Goal: Task Accomplishment & Management: Complete application form

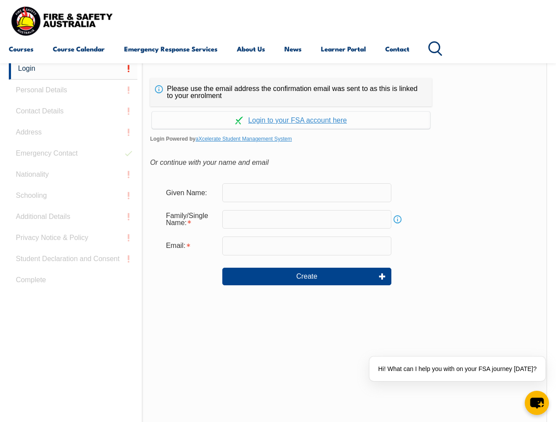
click at [278, 107] on div "Continue with Google Continue with Apple Continue with Facebook Continue with a…" at bounding box center [291, 117] width 282 height 22
click at [278, 240] on input "email" at bounding box center [306, 246] width 169 height 18
click at [73, 69] on link "Login" at bounding box center [73, 69] width 128 height 22
click at [73, 90] on div "Login Personal Details Contact Details Address Emergency Contact Nationality Sc…" at bounding box center [75, 278] width 133 height 440
click at [73, 111] on div "Login Personal Details Contact Details Address Emergency Contact Nationality Sc…" at bounding box center [75, 278] width 133 height 440
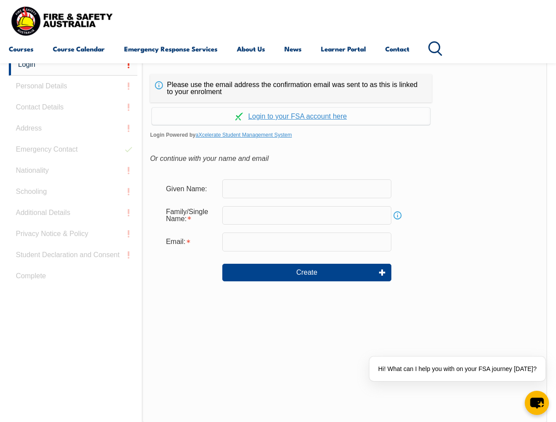
click at [73, 132] on div "Login Personal Details Contact Details Address Emergency Contact Nationality Sc…" at bounding box center [75, 274] width 133 height 440
click at [73, 154] on div "Login Personal Details Contact Details Address Emergency Contact Nationality Sc…" at bounding box center [75, 274] width 133 height 440
click at [73, 175] on div "Login Personal Details Contact Details Address Emergency Contact Nationality Sc…" at bounding box center [75, 274] width 133 height 440
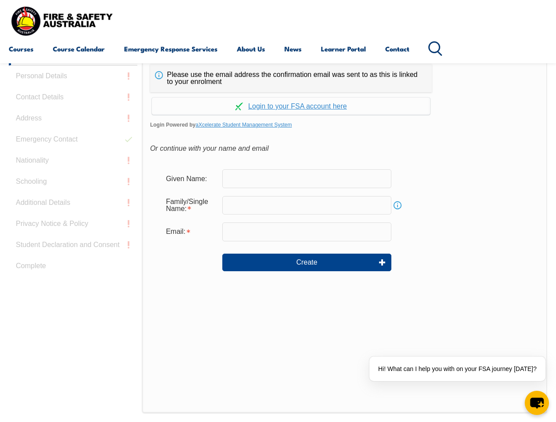
click at [73, 196] on div "Login Personal Details Contact Details Address Emergency Contact Nationality Sc…" at bounding box center [75, 264] width 133 height 440
click at [73, 217] on div "Login Personal Details Contact Details Address Emergency Contact Nationality Sc…" at bounding box center [75, 264] width 133 height 440
